Goal: Information Seeking & Learning: Understand process/instructions

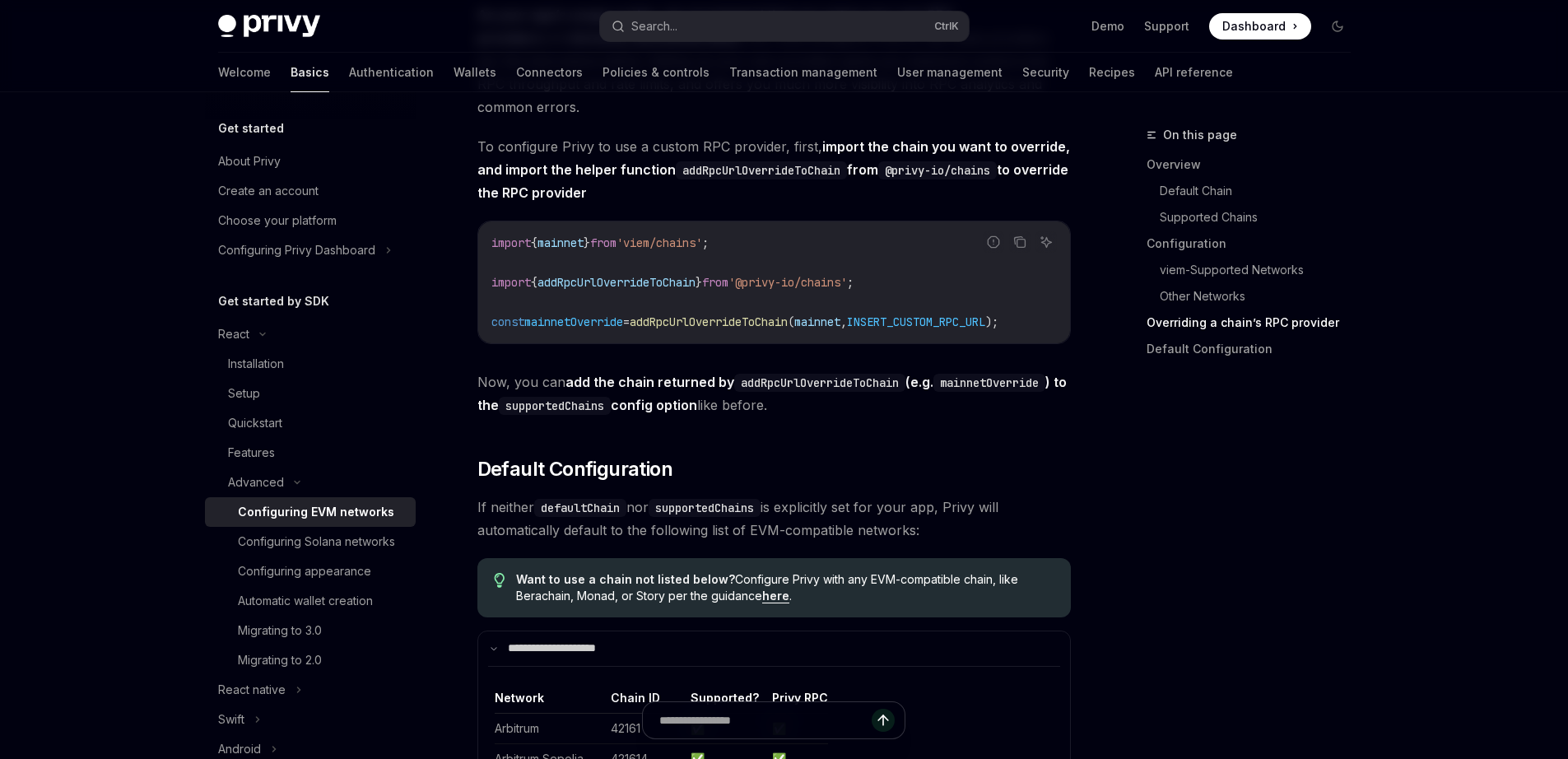
scroll to position [3739, 0]
click at [270, 552] on div "Configuring Solana networks" at bounding box center [317, 541] width 157 height 20
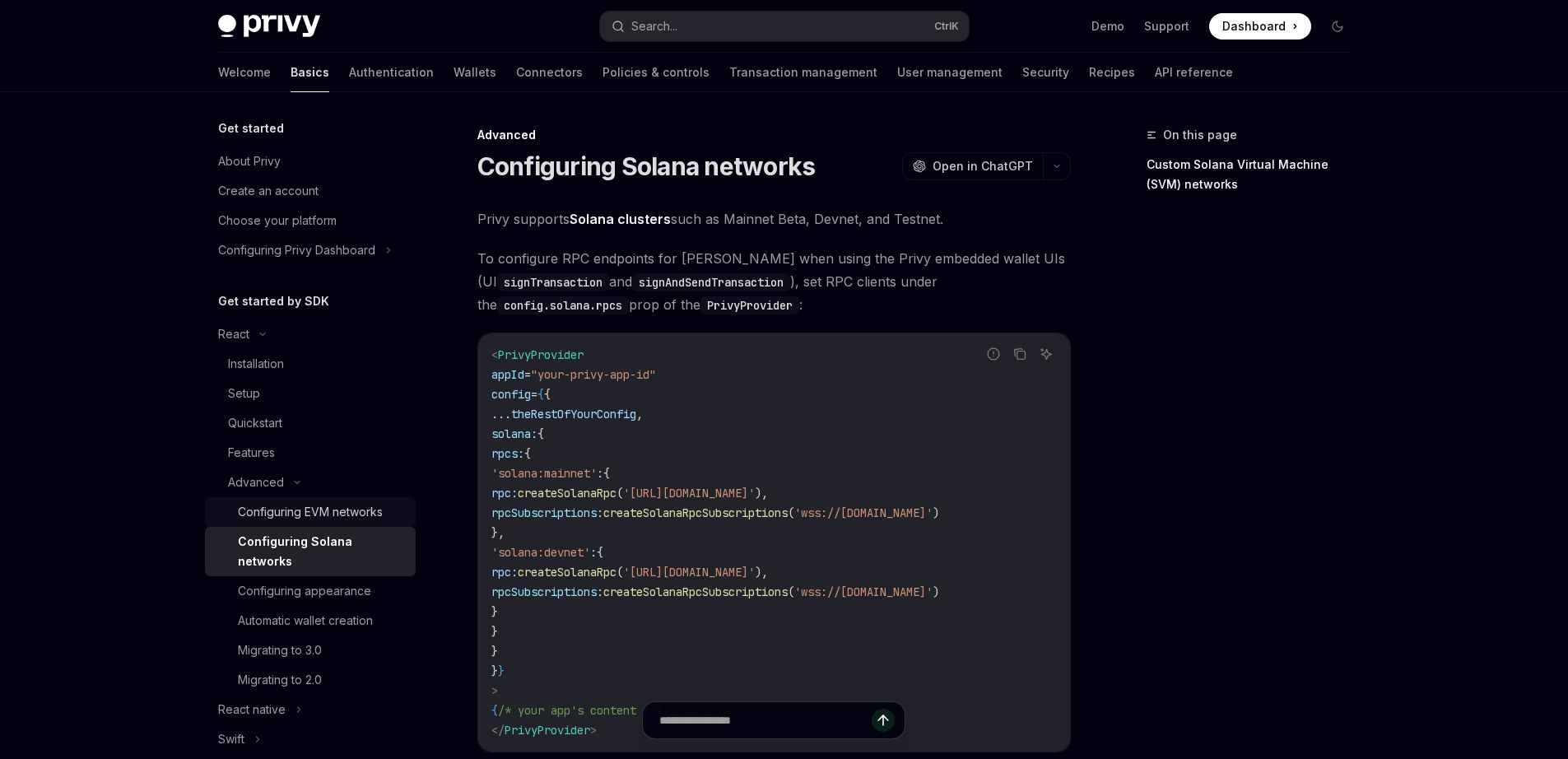
click at [293, 506] on div "Configuring EVM networks" at bounding box center [310, 512] width 145 height 20
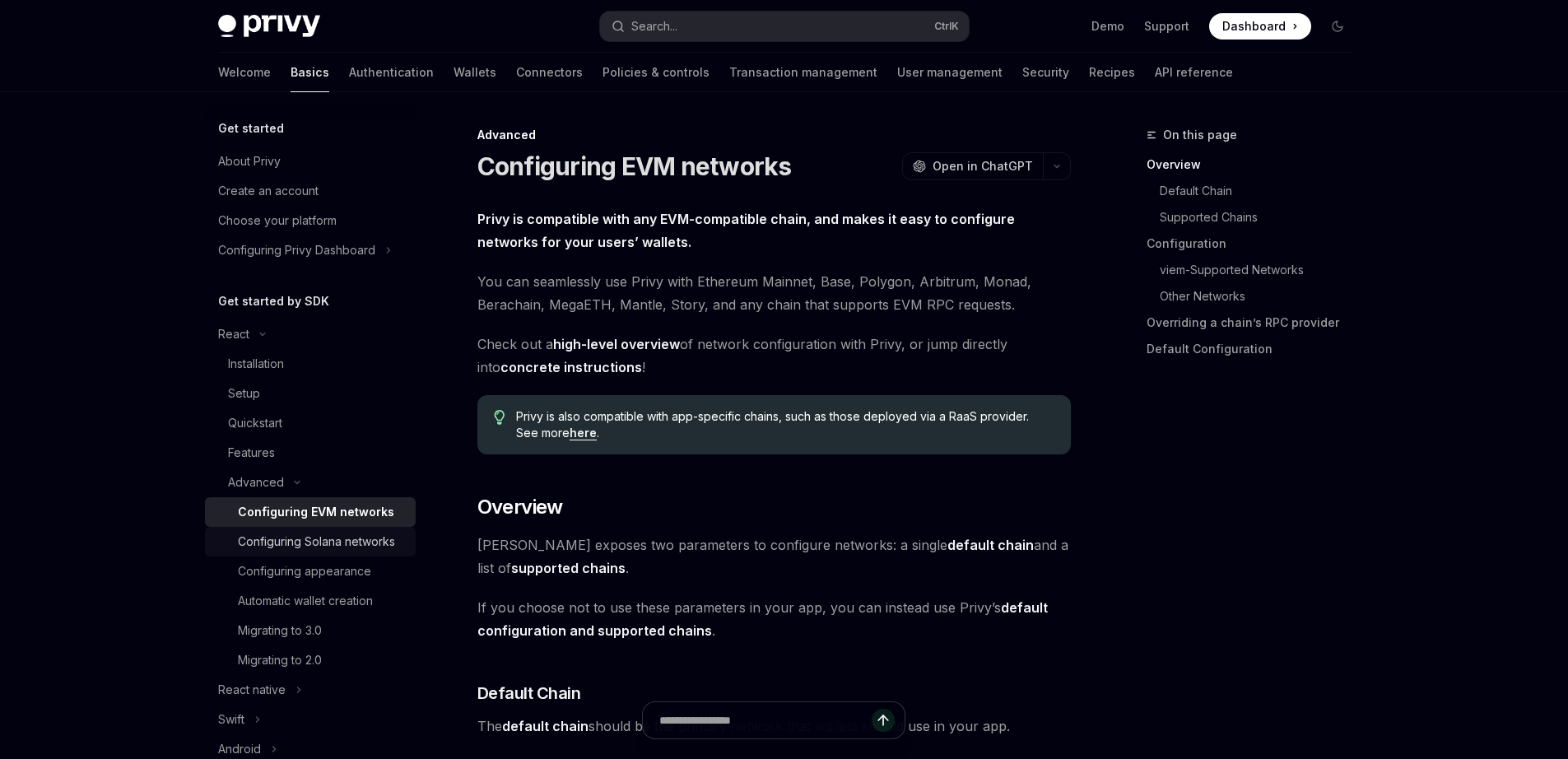
click at [289, 547] on div "Configuring Solana networks" at bounding box center [317, 541] width 157 height 20
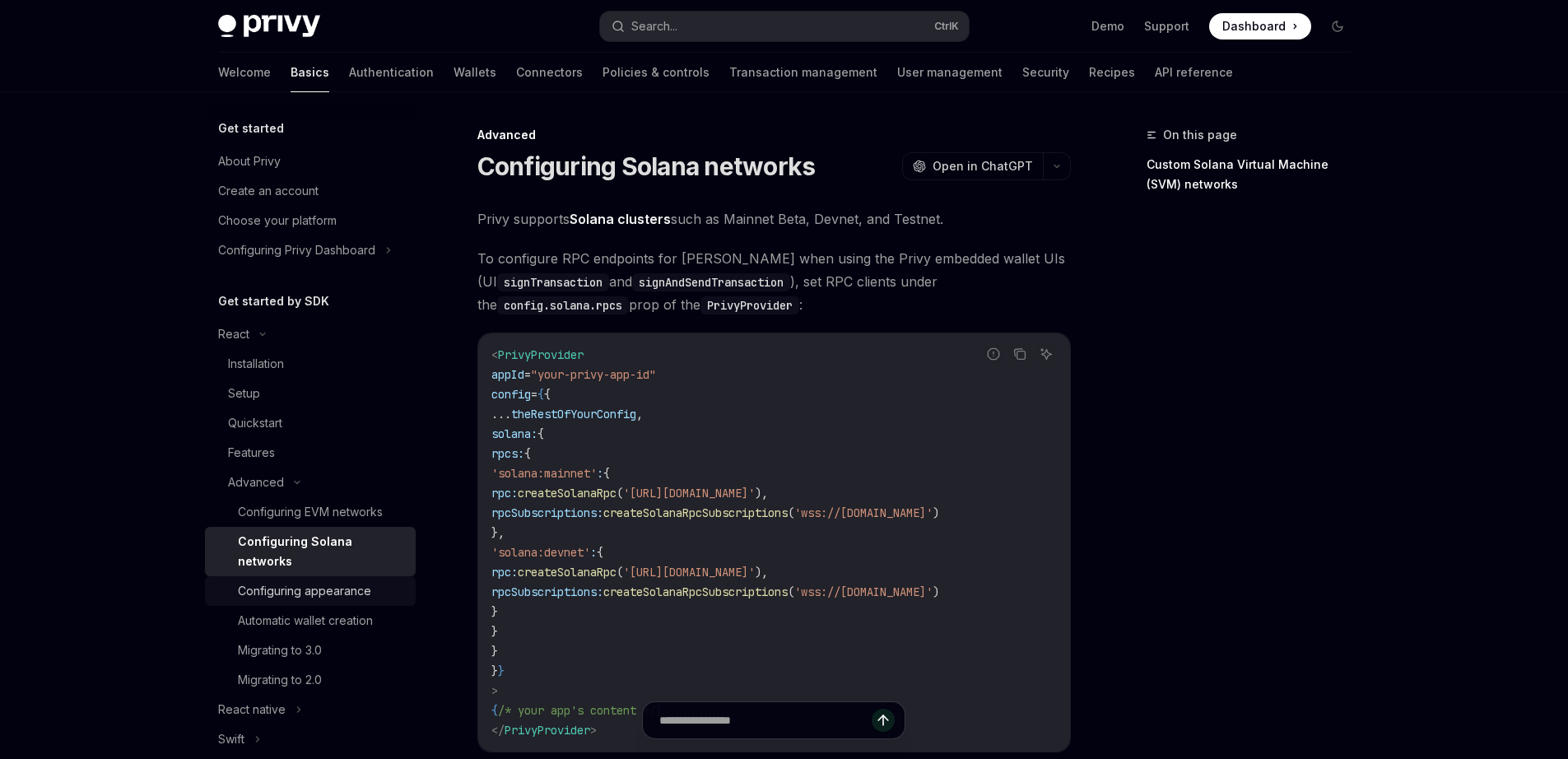
click at [299, 588] on div "Configuring appearance" at bounding box center [304, 590] width 133 height 20
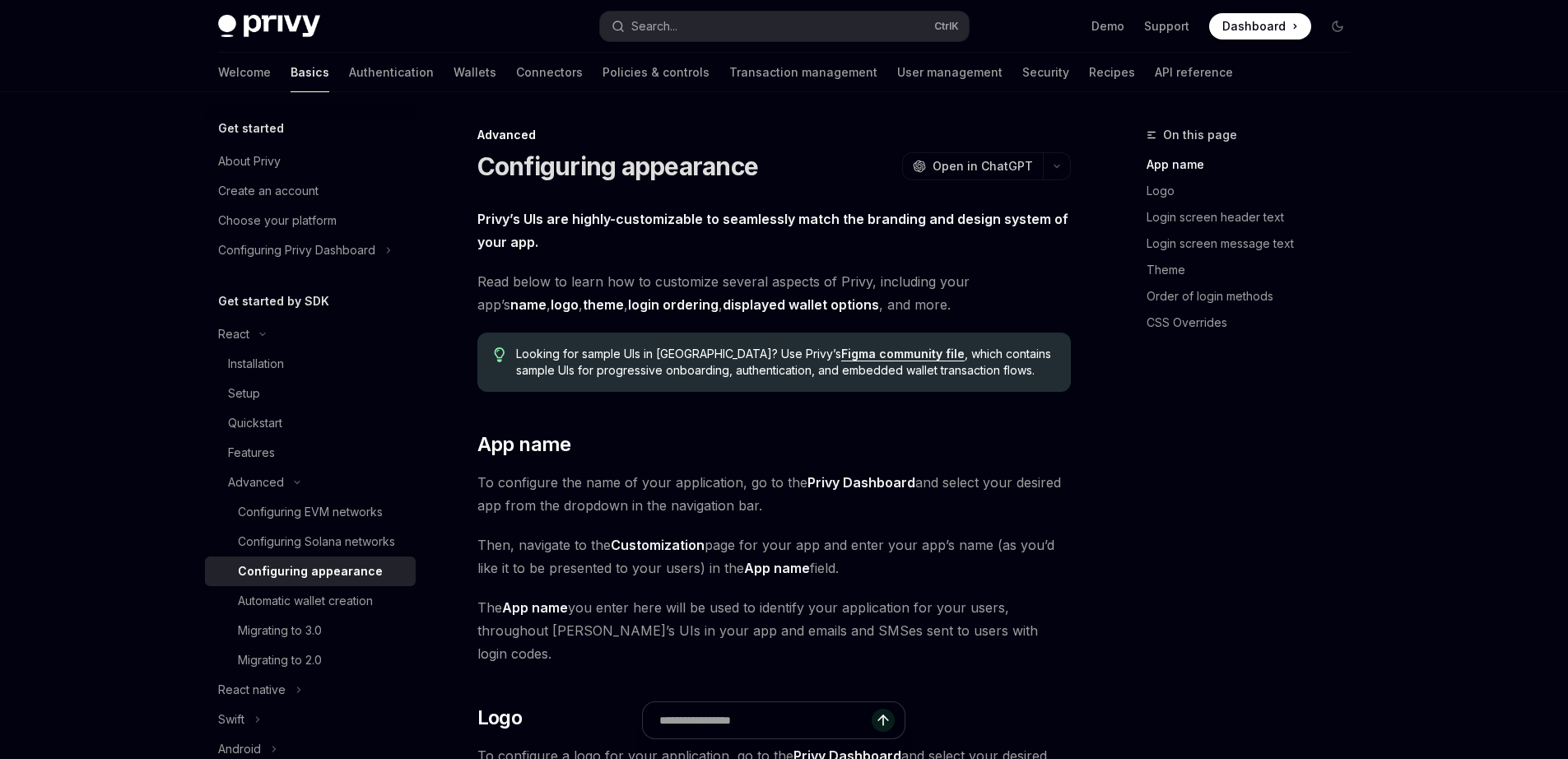
click at [841, 352] on link "Figma community file" at bounding box center [902, 353] width 123 height 15
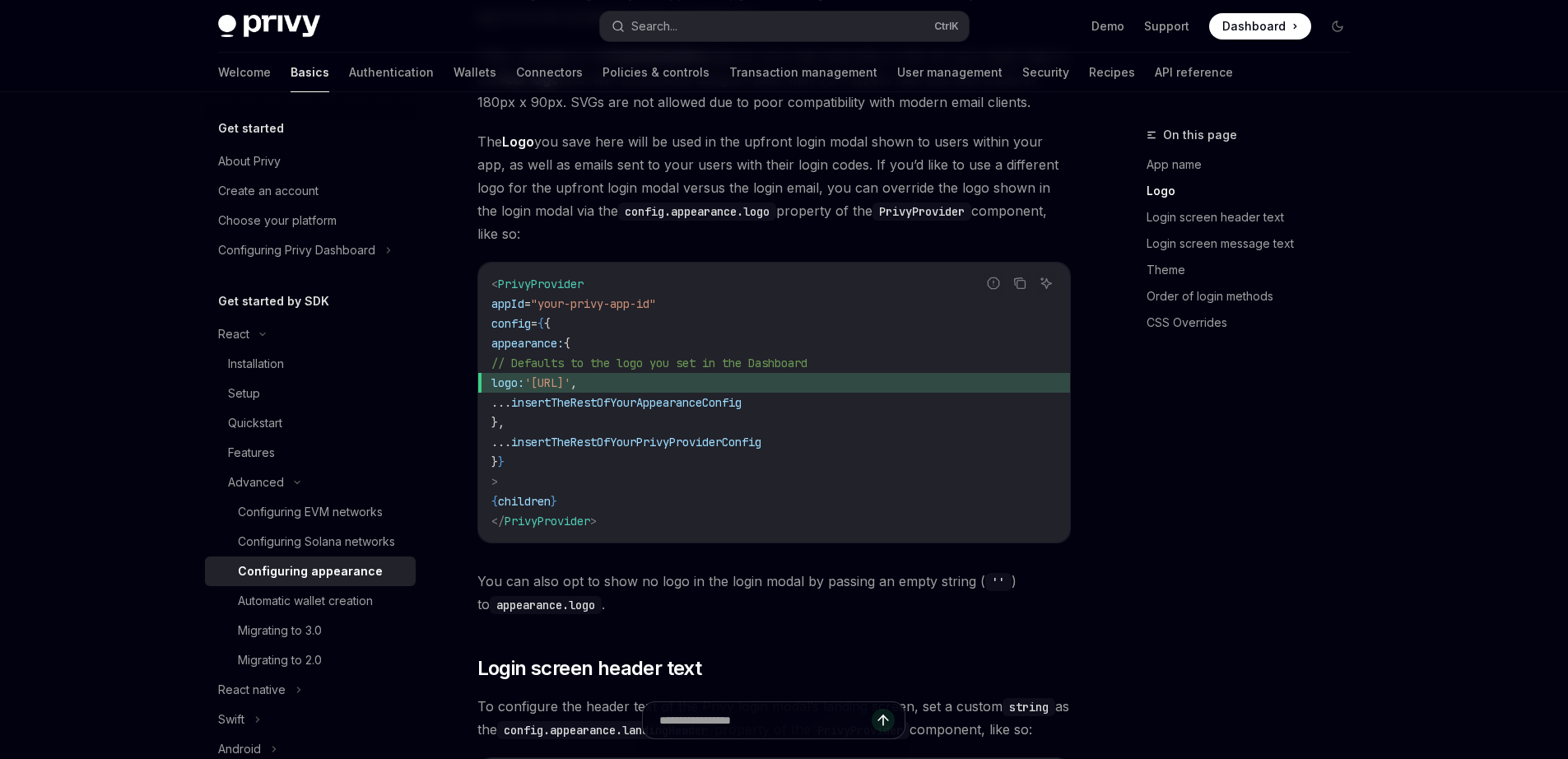
scroll to position [790, 0]
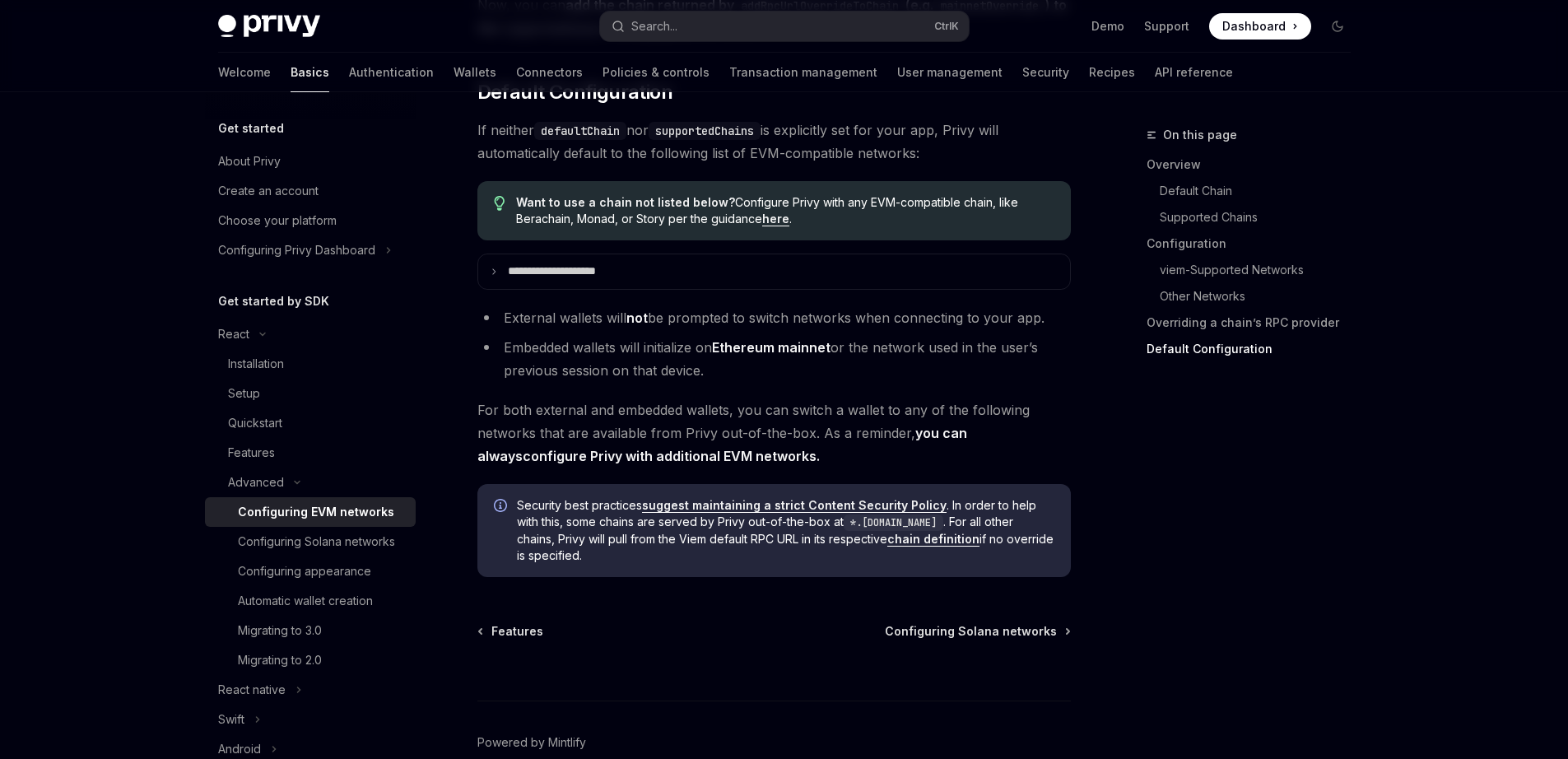
scroll to position [4134, 0]
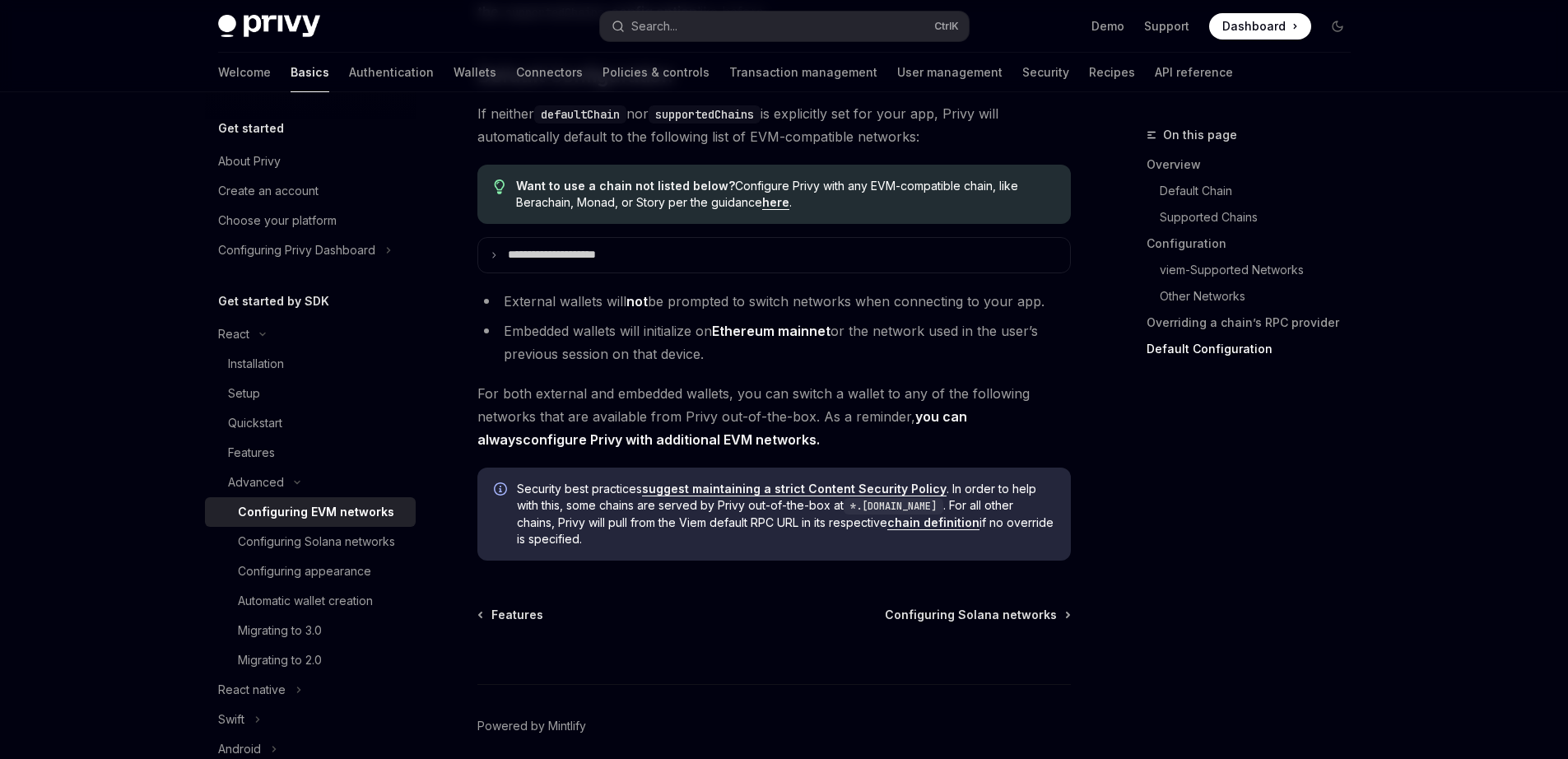
click at [672, 449] on link "configure Privy with additional EVM networks" at bounding box center [670, 440] width 294 height 17
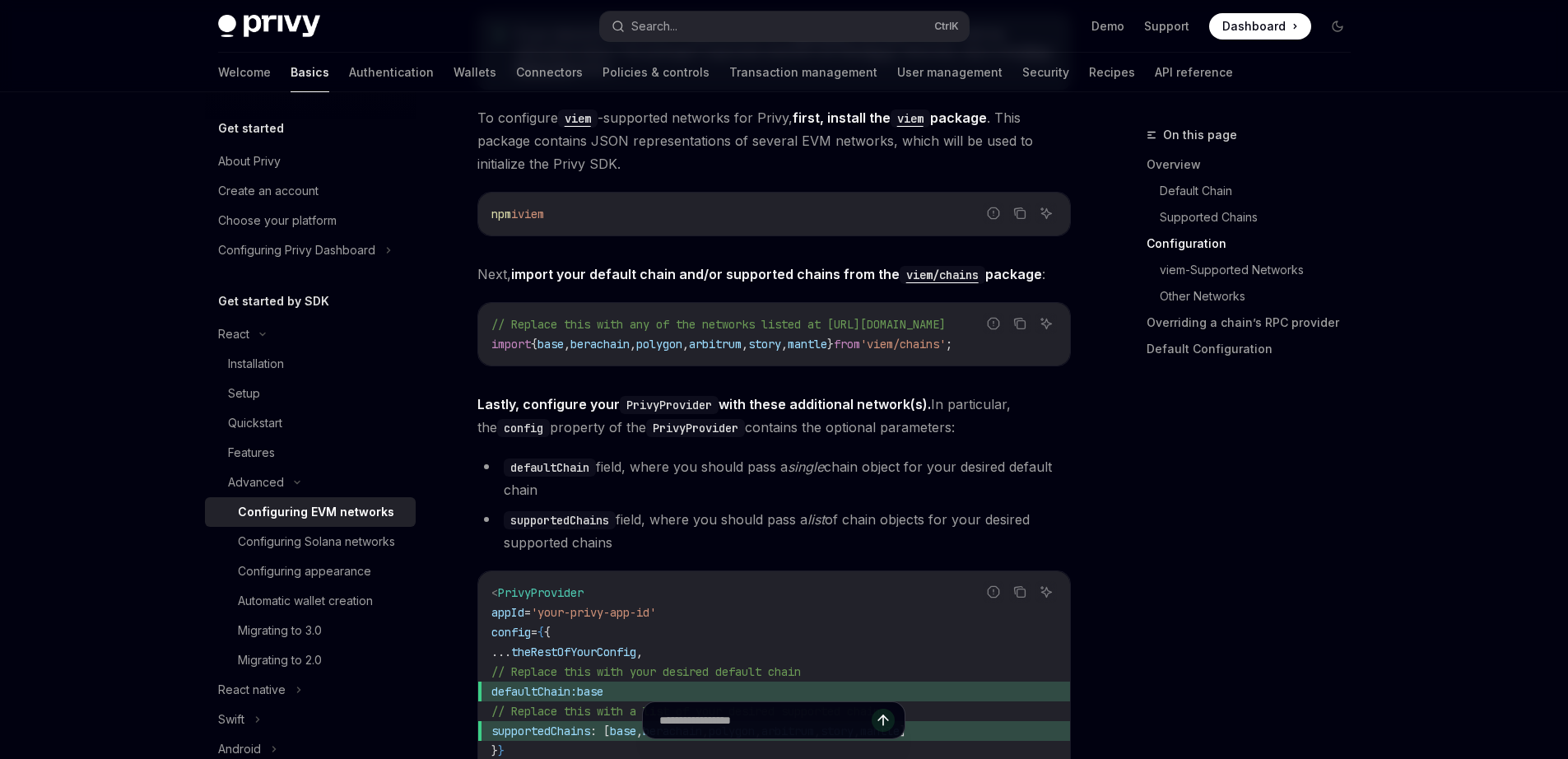
scroll to position [1823, 0]
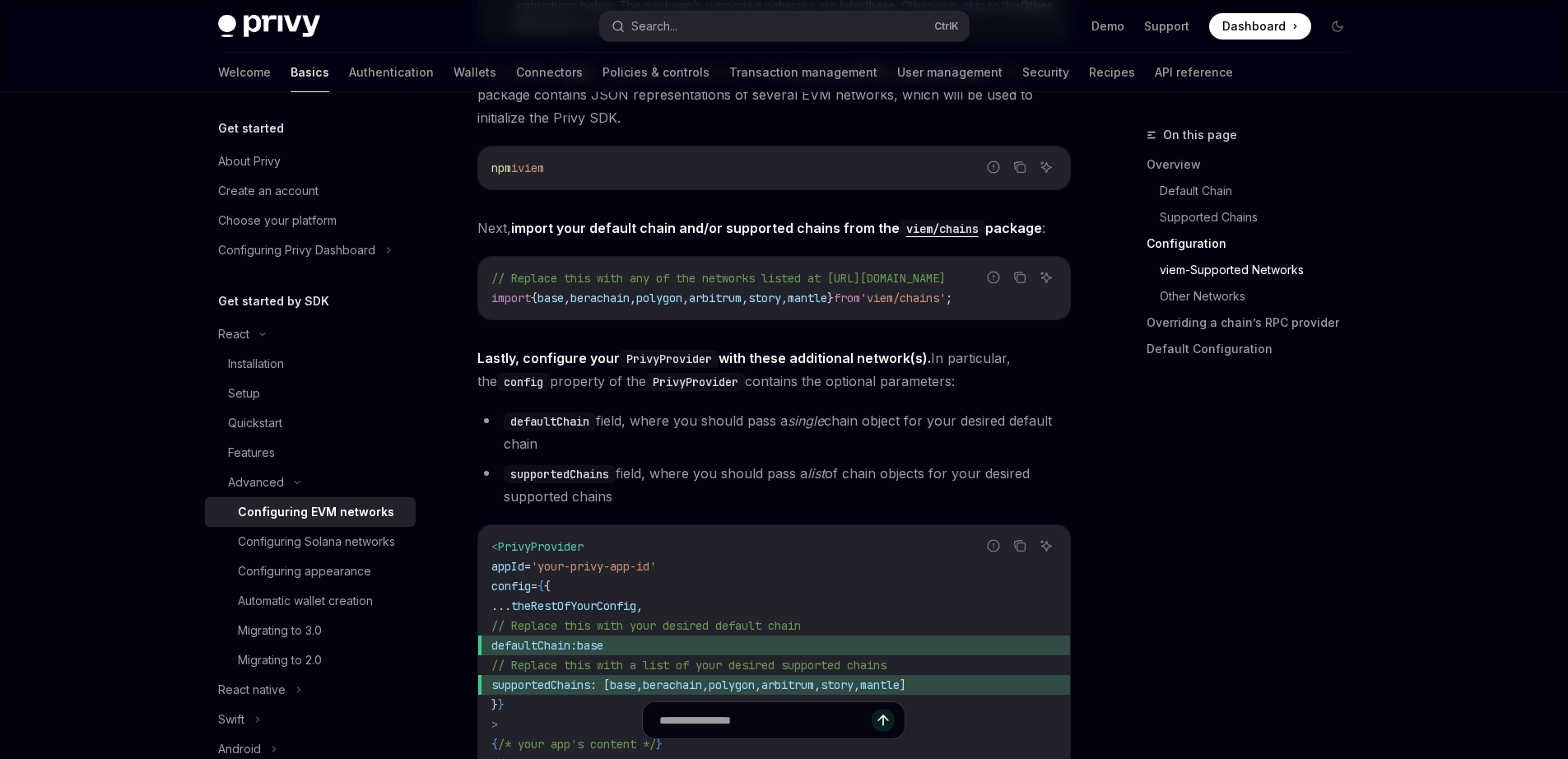
click at [599, 327] on div "Privy is compatible with any EVM-compatible chain, and makes it easy to configu…" at bounding box center [774, 627] width 594 height 4487
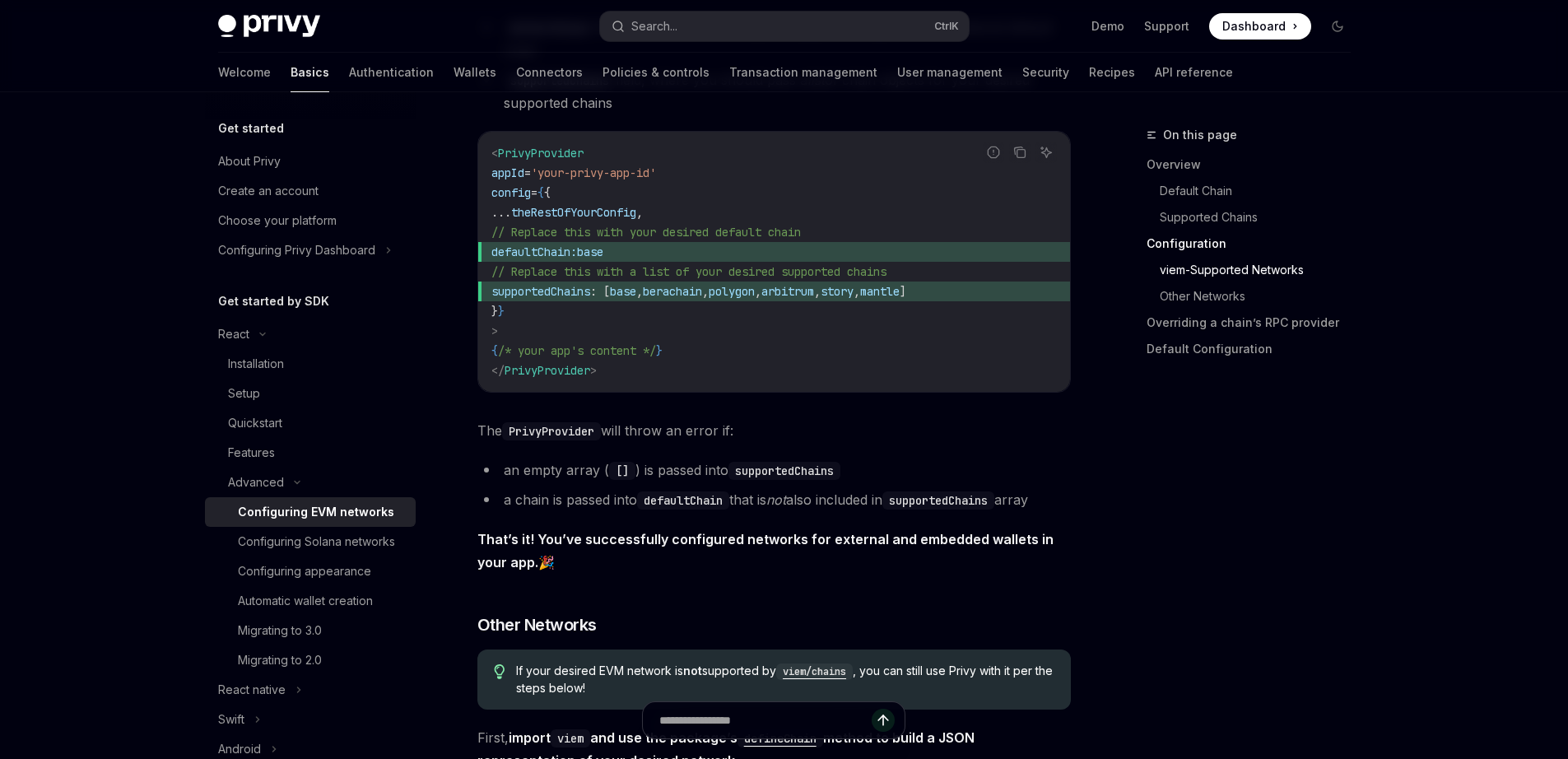
scroll to position [2218, 0]
type textarea "*"
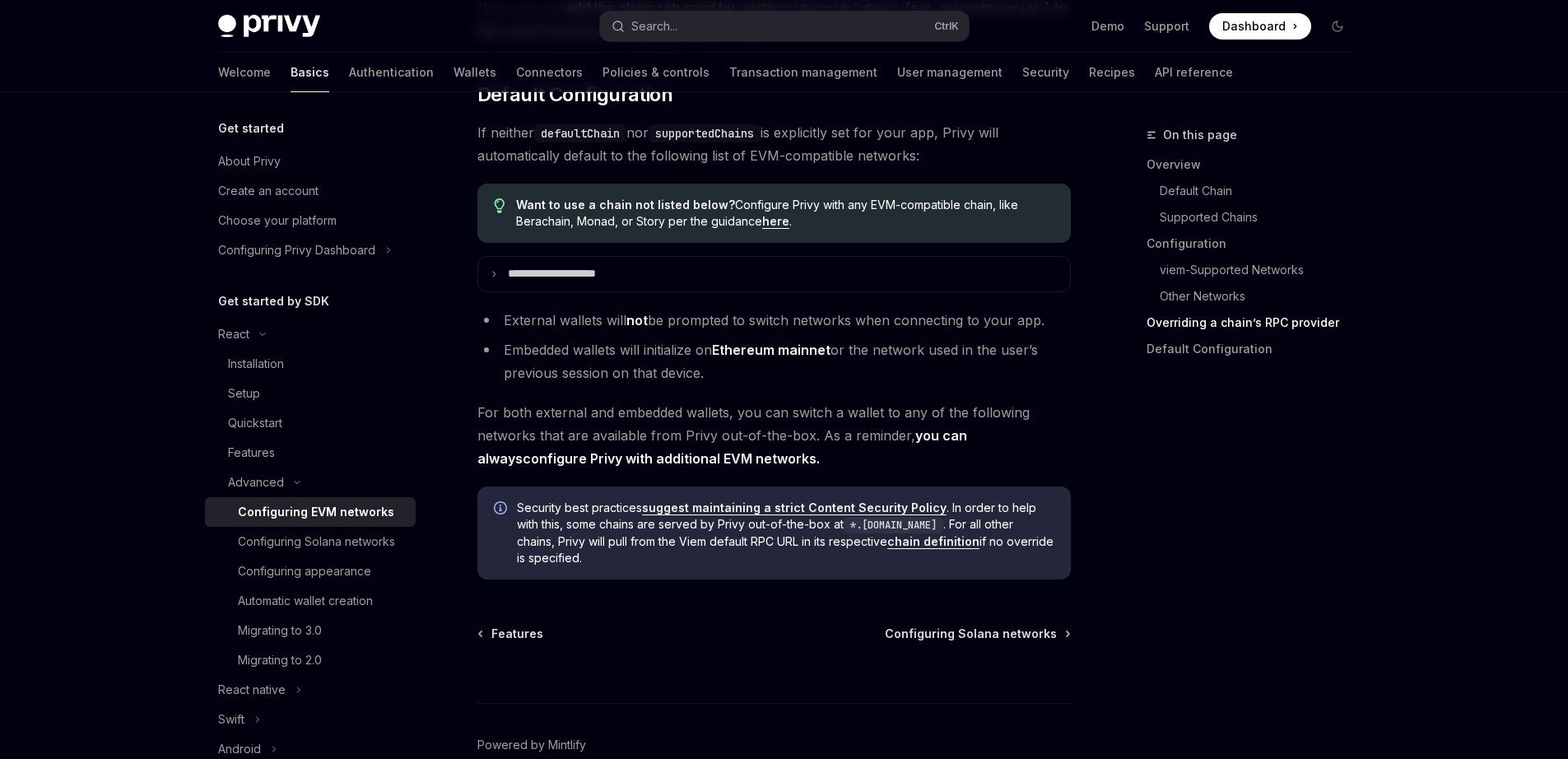
scroll to position [4134, 0]
